Goal: Task Accomplishment & Management: Book appointment/travel/reservation

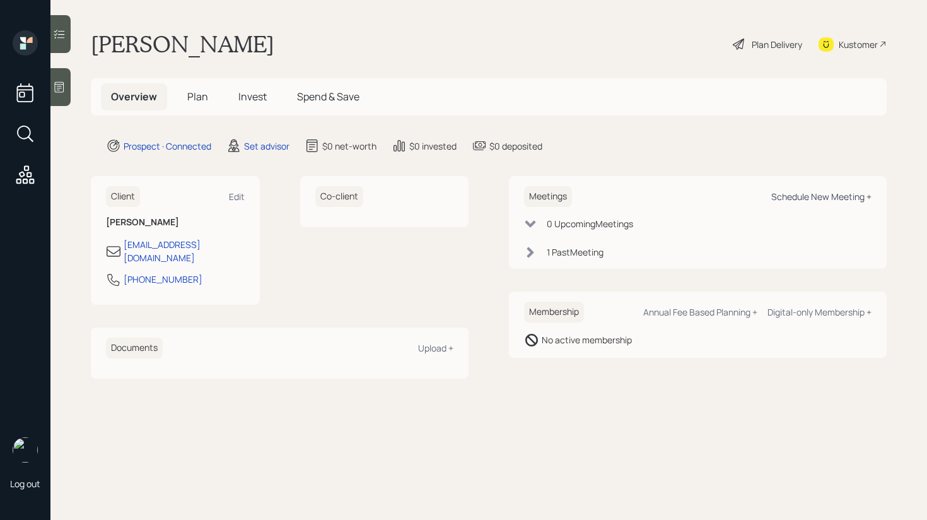
click at [815, 199] on div "Schedule New Meeting +" at bounding box center [821, 196] width 100 height 12
select select "round-[PERSON_NAME]"
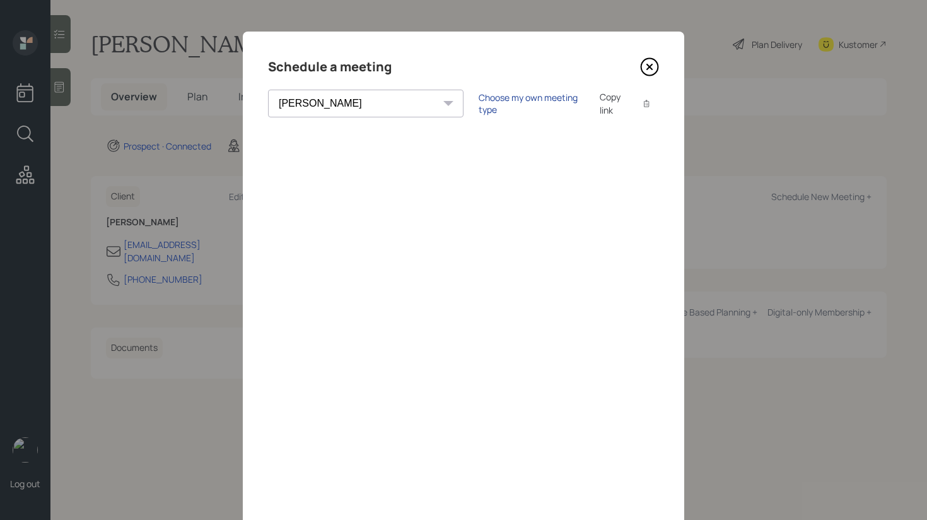
click at [479, 105] on div "Choose my own meeting type" at bounding box center [532, 103] width 106 height 24
click at [653, 69] on icon at bounding box center [649, 66] width 19 height 19
